Goal: Task Accomplishment & Management: Complete application form

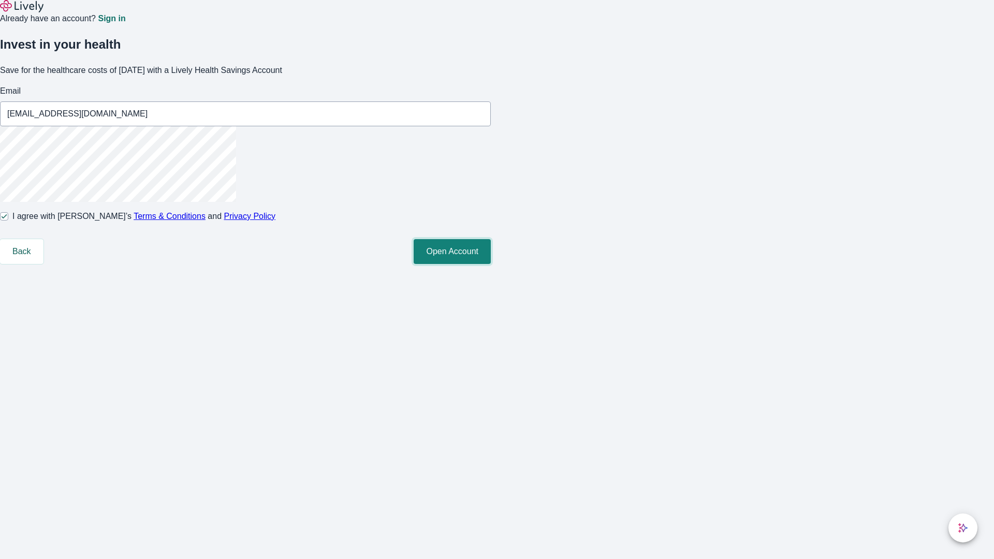
click at [491, 264] on button "Open Account" at bounding box center [452, 251] width 77 height 25
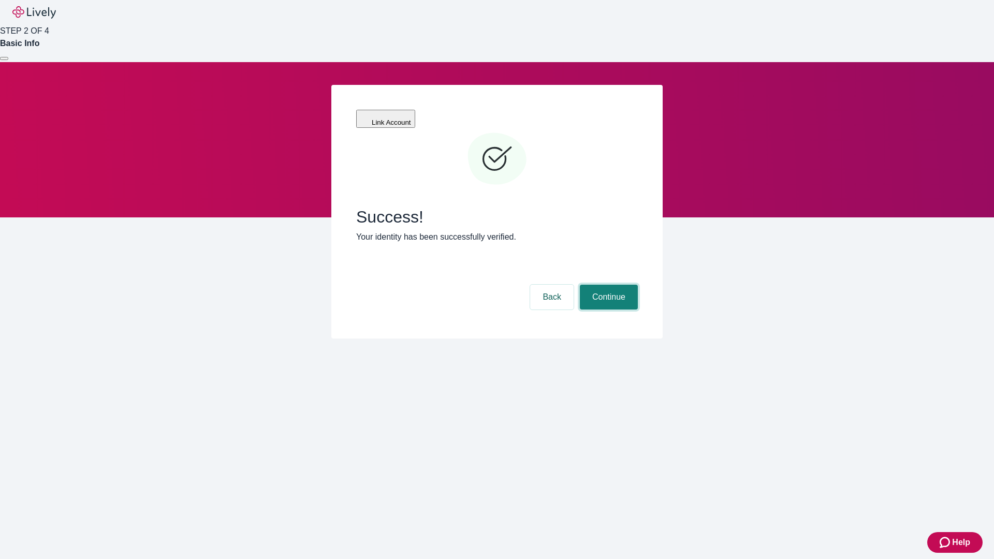
click at [607, 285] on button "Continue" at bounding box center [609, 297] width 58 height 25
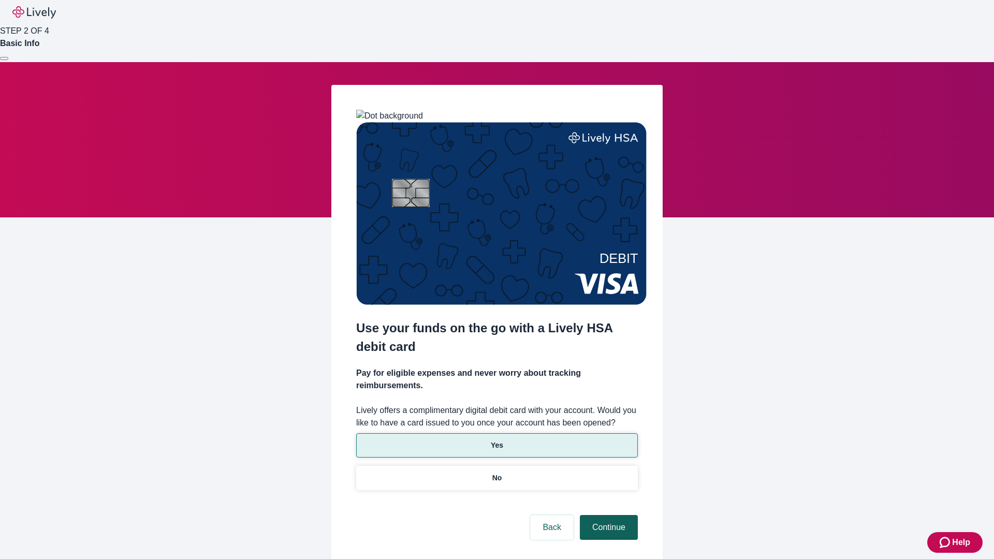
click at [496, 473] on p "No" at bounding box center [497, 478] width 10 height 11
click at [607, 515] on button "Continue" at bounding box center [609, 527] width 58 height 25
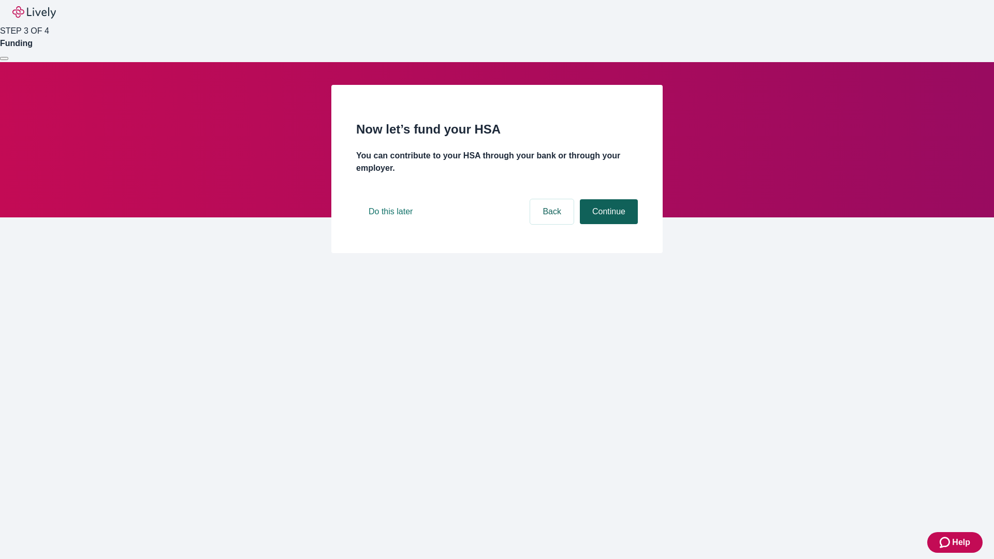
click at [607, 224] on button "Continue" at bounding box center [609, 211] width 58 height 25
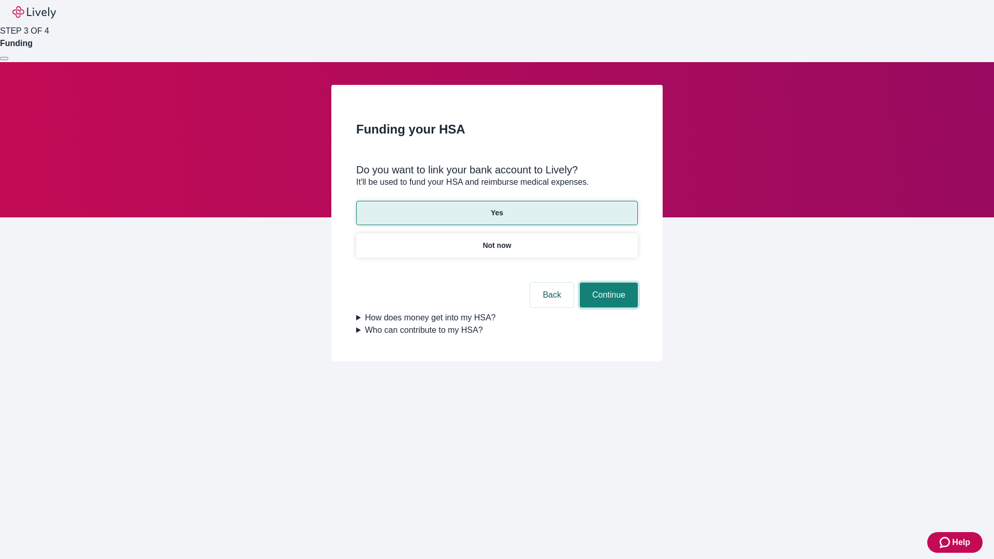
click at [607, 283] on button "Continue" at bounding box center [609, 295] width 58 height 25
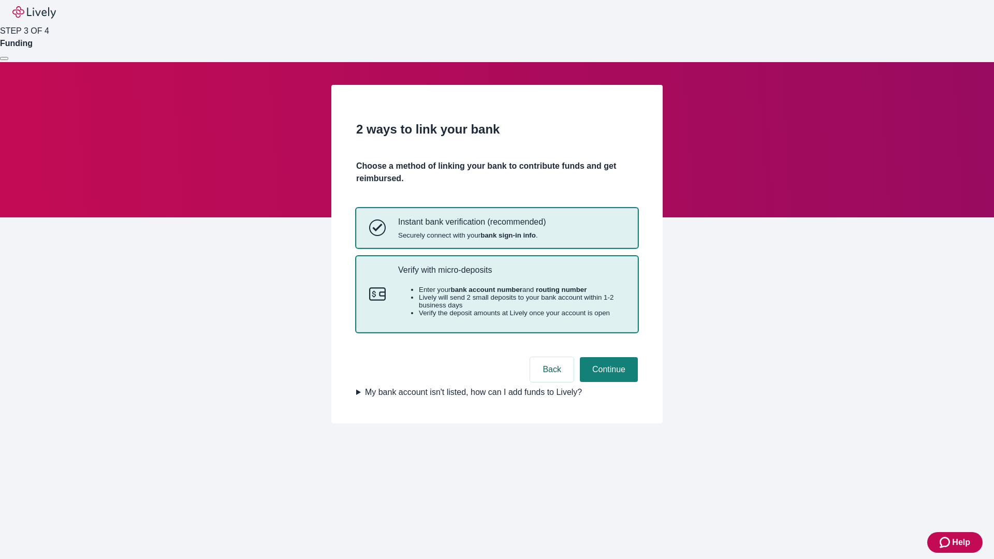
click at [511, 275] on p "Verify with micro-deposits" at bounding box center [511, 270] width 227 height 10
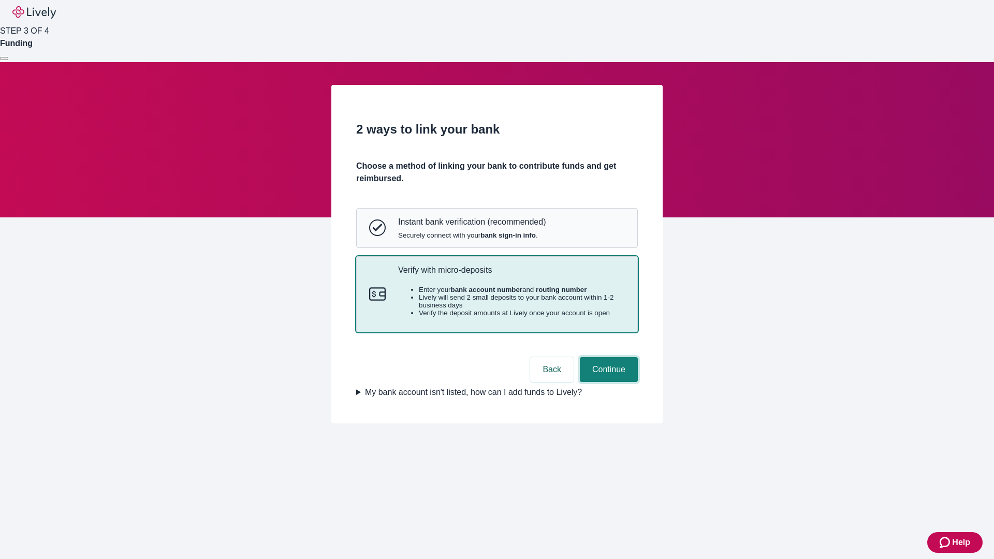
click at [607, 382] on button "Continue" at bounding box center [609, 369] width 58 height 25
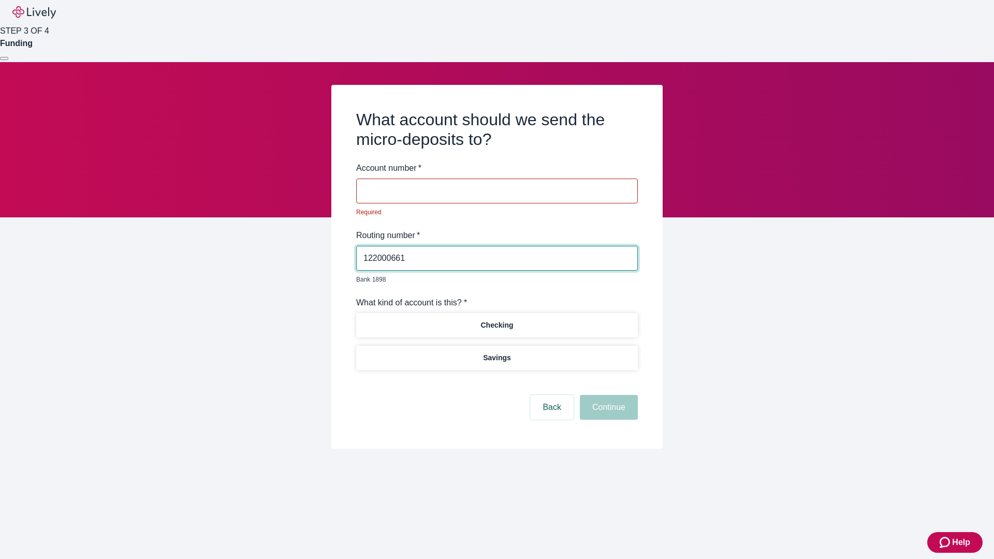
type input "122000661"
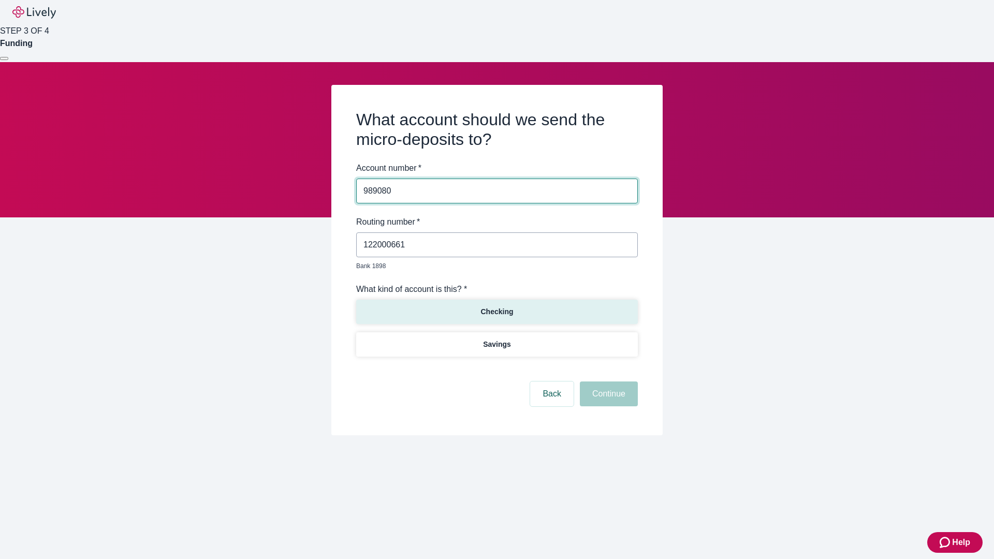
type input "989080"
click at [496, 306] on p "Checking" at bounding box center [496, 311] width 33 height 11
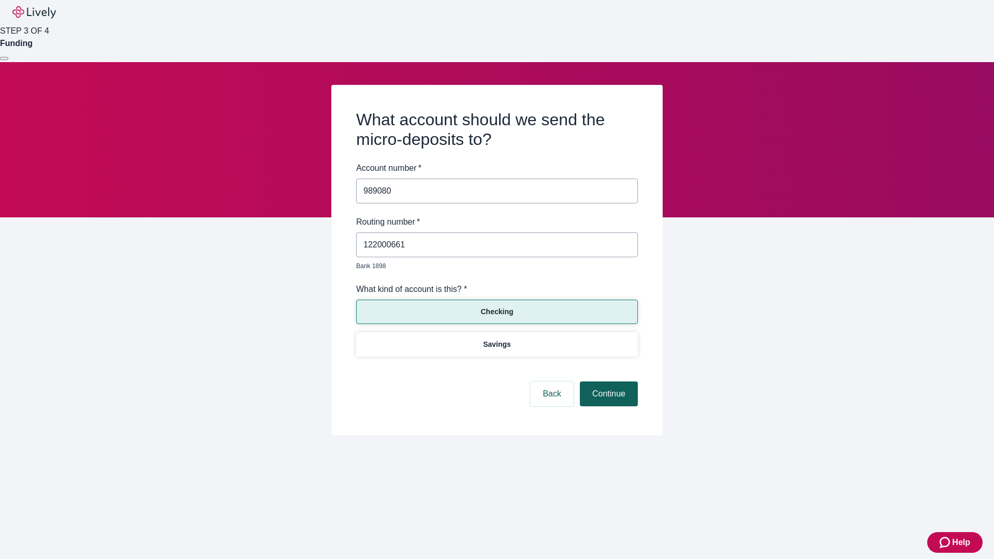
click at [607, 382] on button "Continue" at bounding box center [609, 393] width 58 height 25
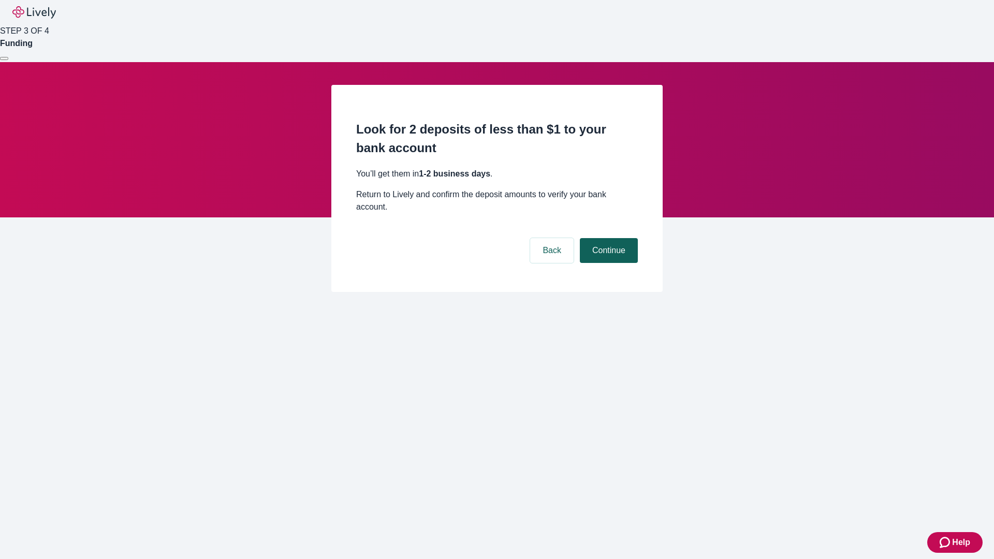
click at [607, 238] on button "Continue" at bounding box center [609, 250] width 58 height 25
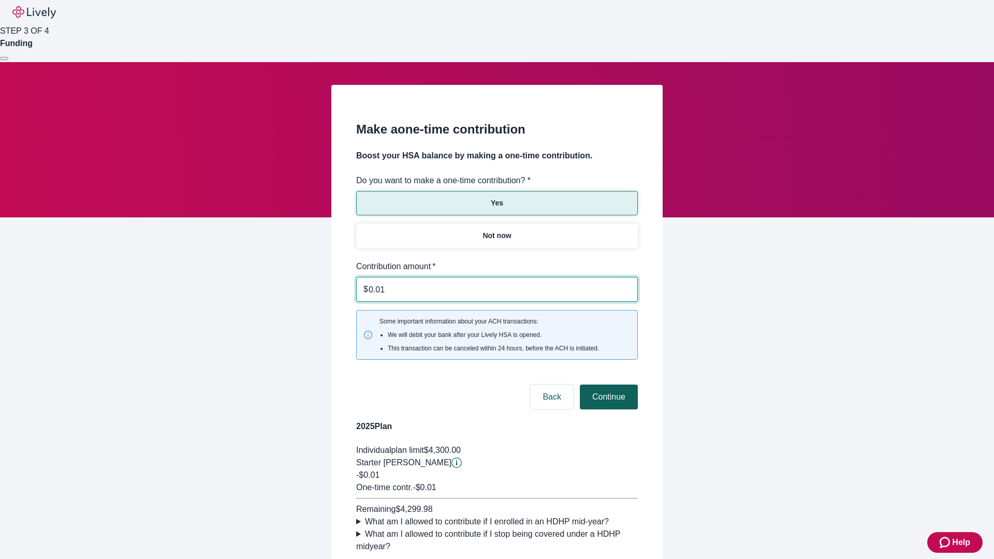
type input "0.01"
click at [607, 385] on button "Continue" at bounding box center [609, 397] width 58 height 25
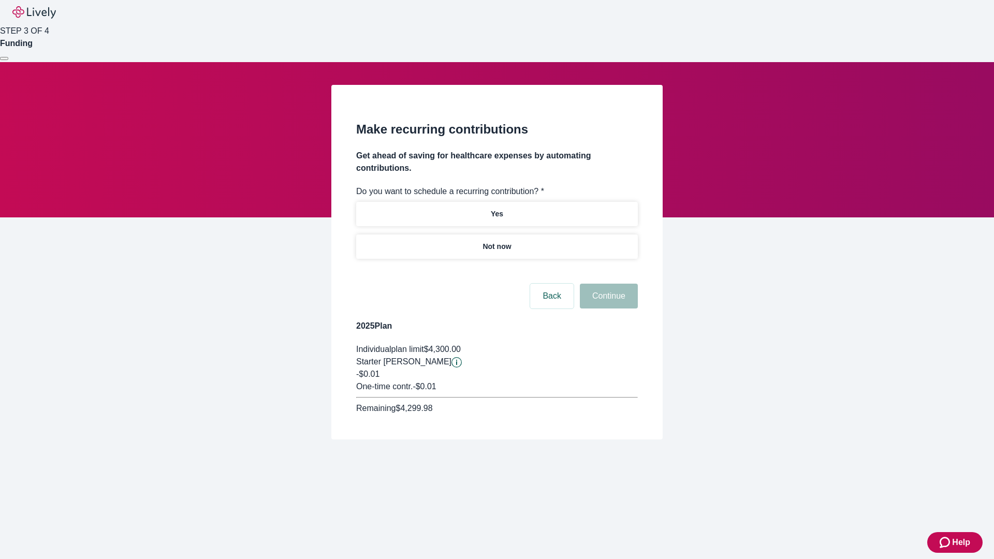
click at [496, 241] on p "Not now" at bounding box center [496, 246] width 28 height 11
click at [607, 284] on button "Continue" at bounding box center [609, 296] width 58 height 25
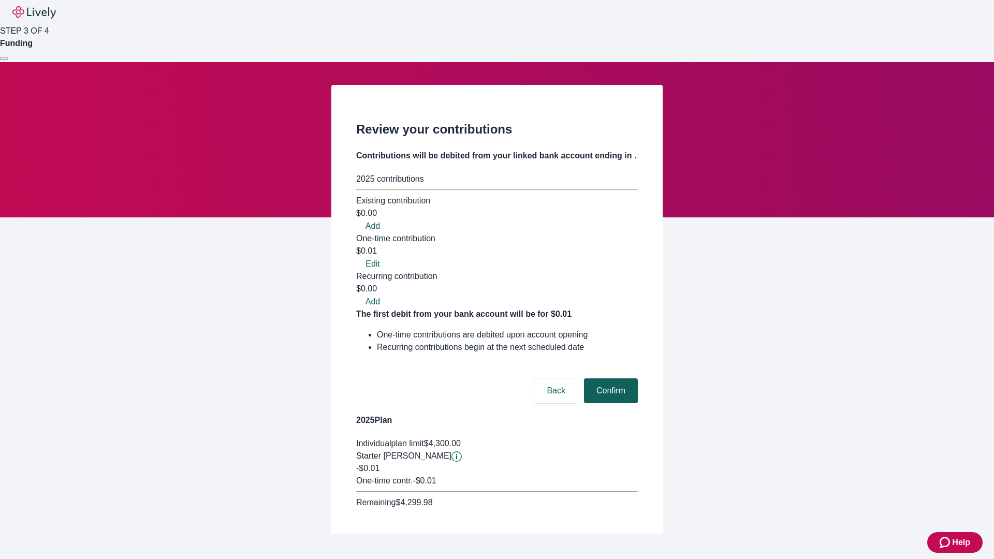
click at [609, 378] on button "Confirm" at bounding box center [611, 390] width 54 height 25
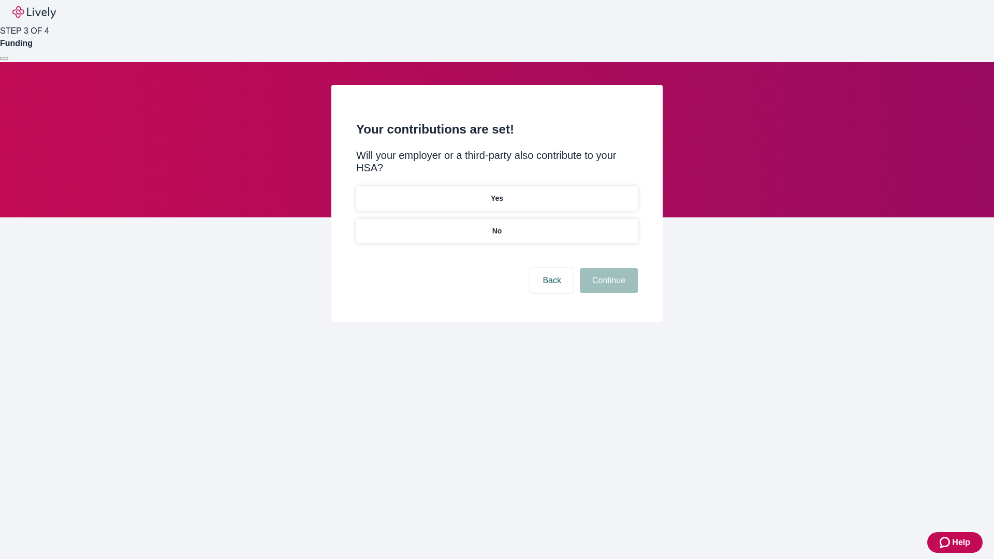
click at [496, 226] on p "No" at bounding box center [497, 231] width 10 height 11
click at [607, 268] on button "Continue" at bounding box center [609, 280] width 58 height 25
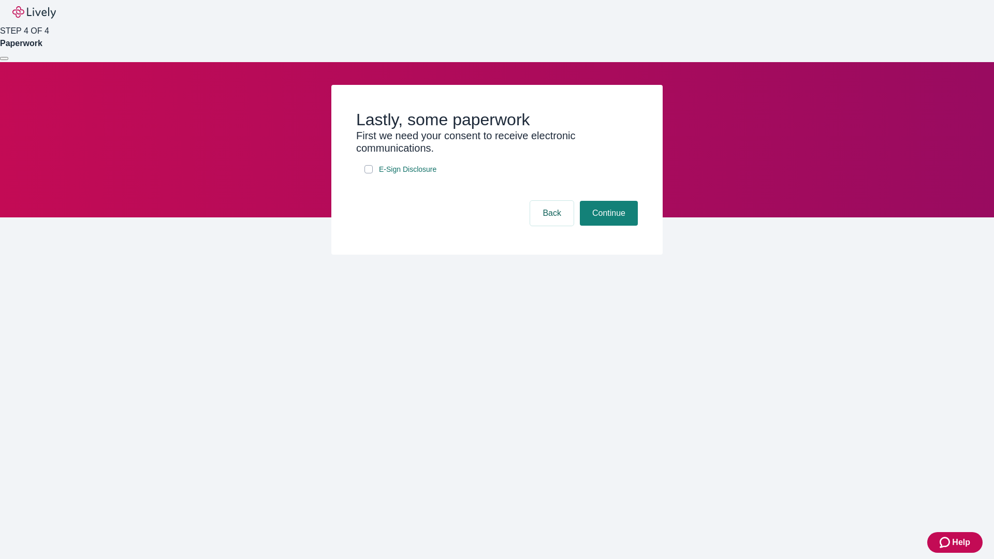
click at [369, 173] on input "E-Sign Disclosure" at bounding box center [368, 169] width 8 height 8
checkbox input "true"
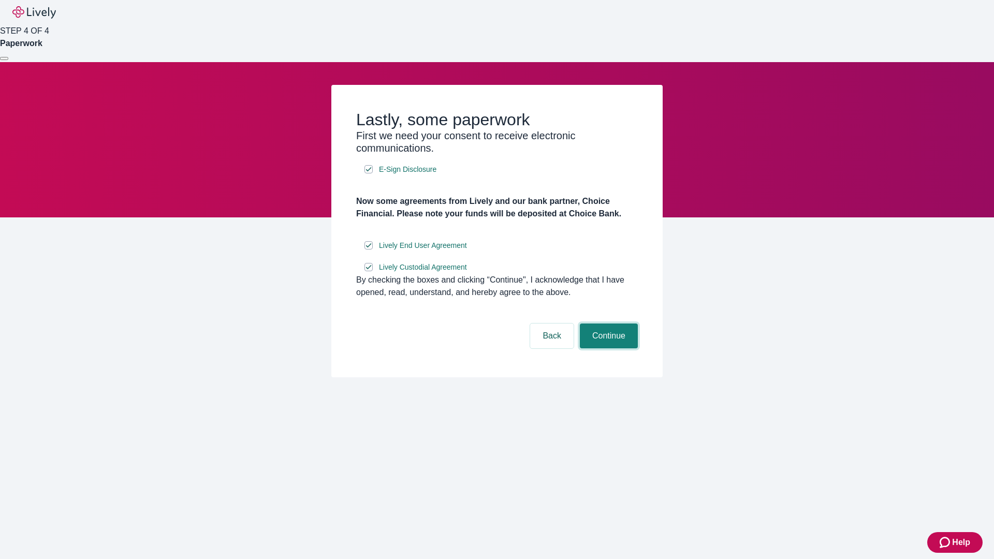
click at [607, 348] on button "Continue" at bounding box center [609, 335] width 58 height 25
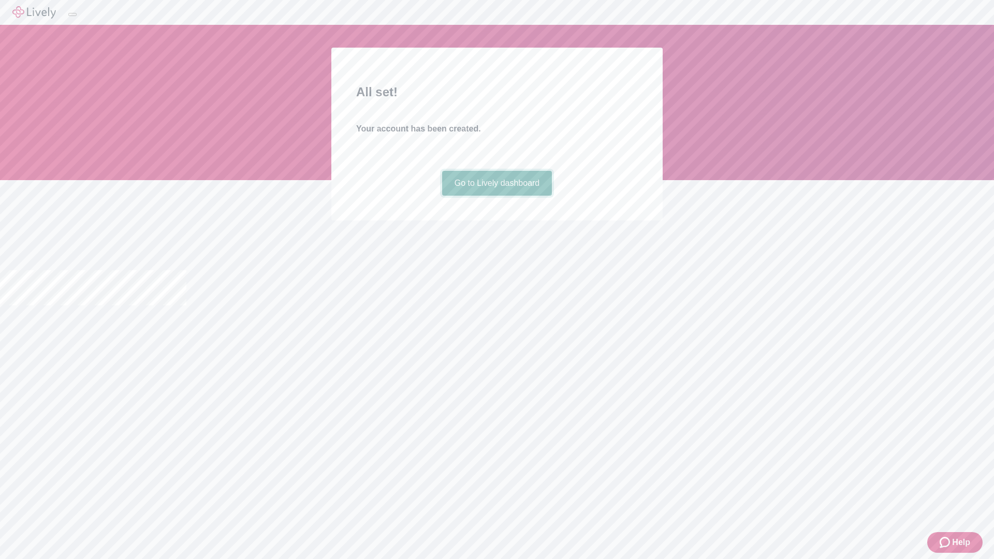
click at [496, 196] on link "Go to Lively dashboard" at bounding box center [497, 183] width 110 height 25
